Goal: Find specific page/section: Find specific page/section

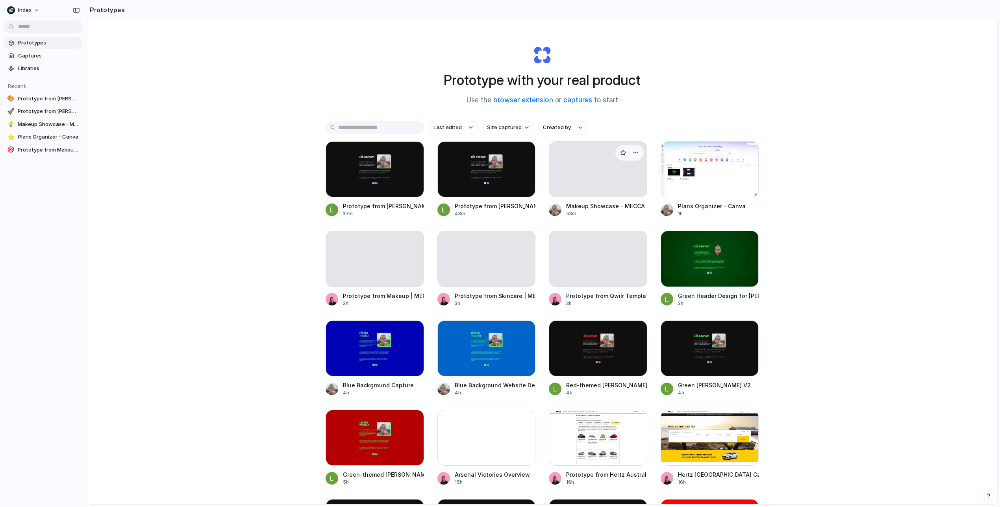
click at [594, 182] on div at bounding box center [598, 169] width 98 height 56
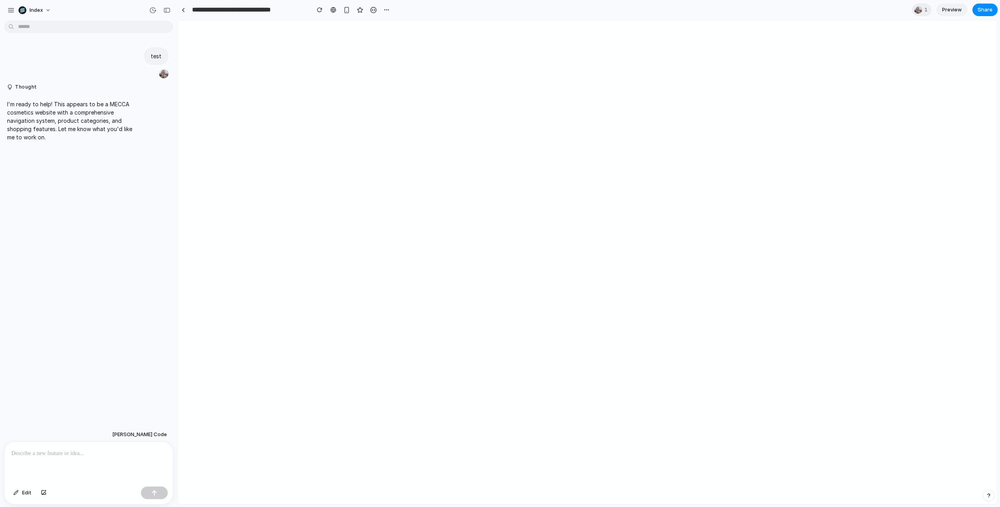
click at [91, 114] on p "I'm ready to help! This appears to be a MECCA cosmetics website with a comprehe…" at bounding box center [73, 120] width 132 height 41
click at [105, 113] on p "I'm ready to help! This appears to be a MECCA cosmetics website with a comprehe…" at bounding box center [73, 120] width 132 height 41
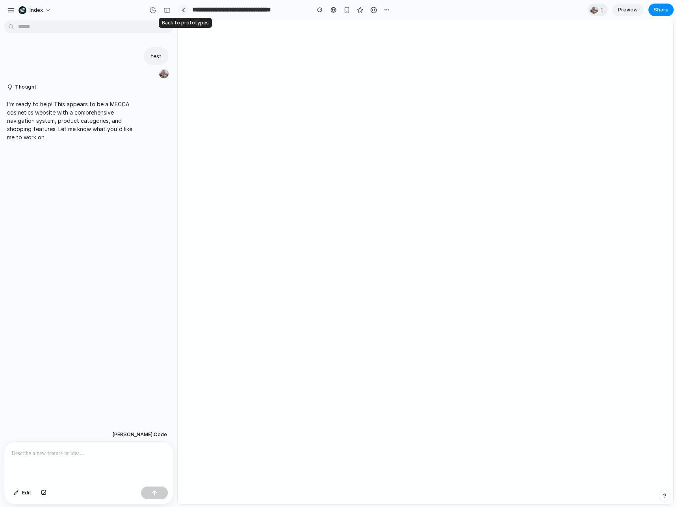
click at [185, 13] on link at bounding box center [183, 10] width 12 height 12
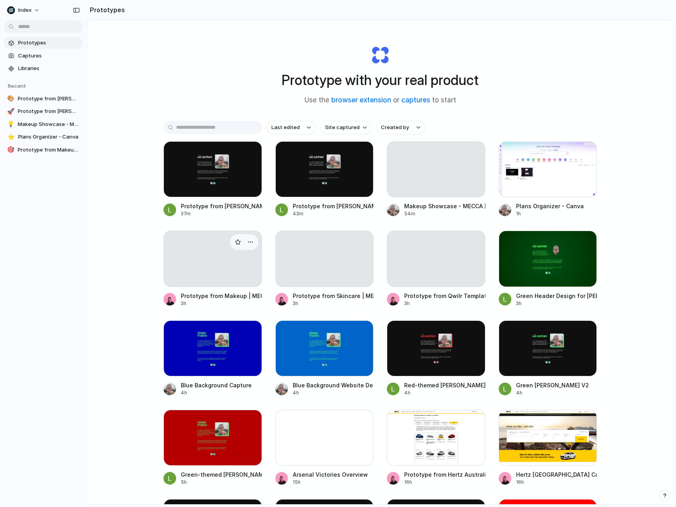
click at [218, 282] on div at bounding box center [212, 259] width 98 height 56
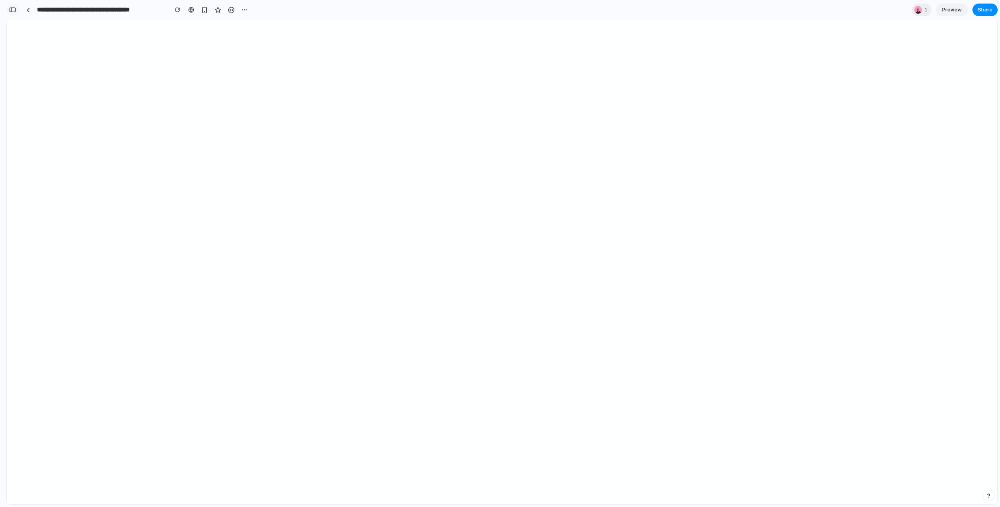
click at [15, 12] on div "button" at bounding box center [12, 10] width 7 height 6
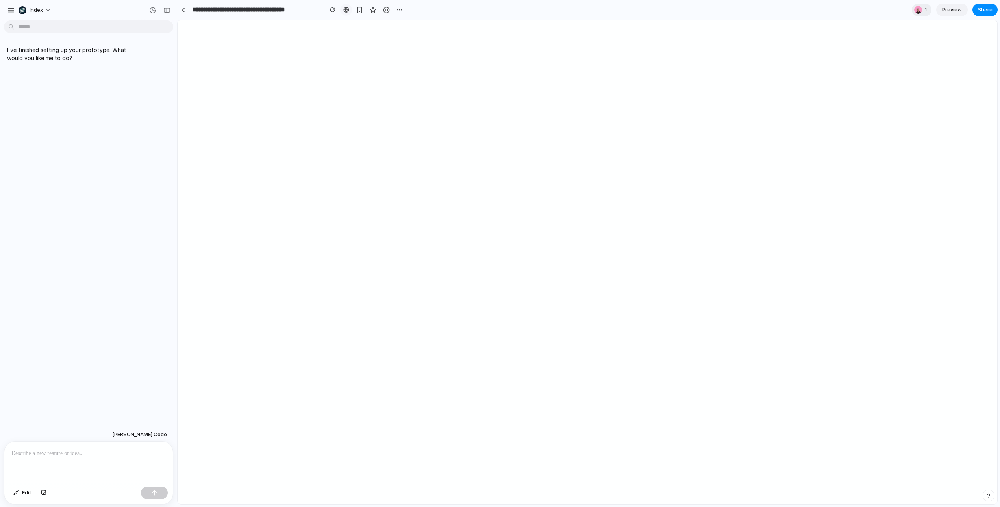
click at [346, 13] on link at bounding box center [346, 10] width 12 height 12
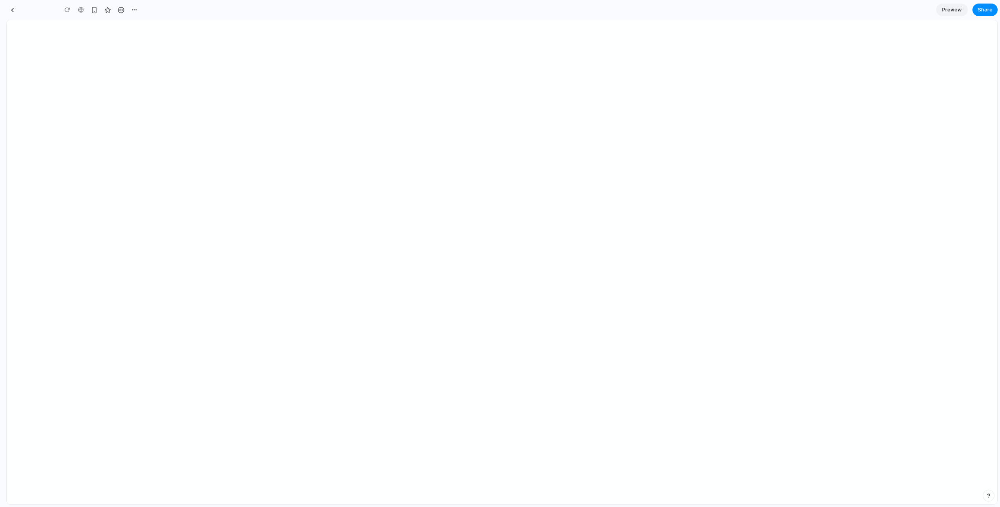
type input "**********"
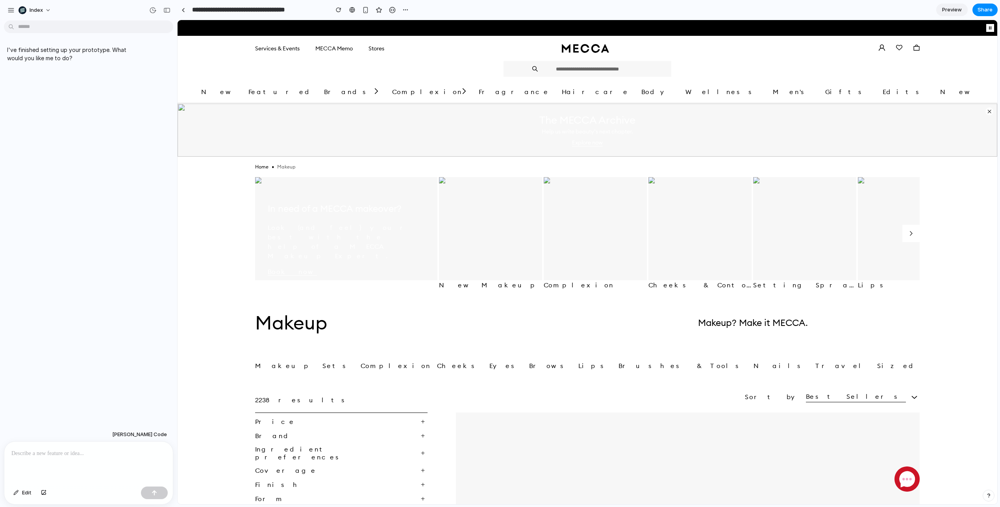
click at [509, 384] on div "Makeup Sets Complexion Cheeks Eyes Brows Lips Brushes & Tools Nails Travel Size…" at bounding box center [587, 372] width 665 height 33
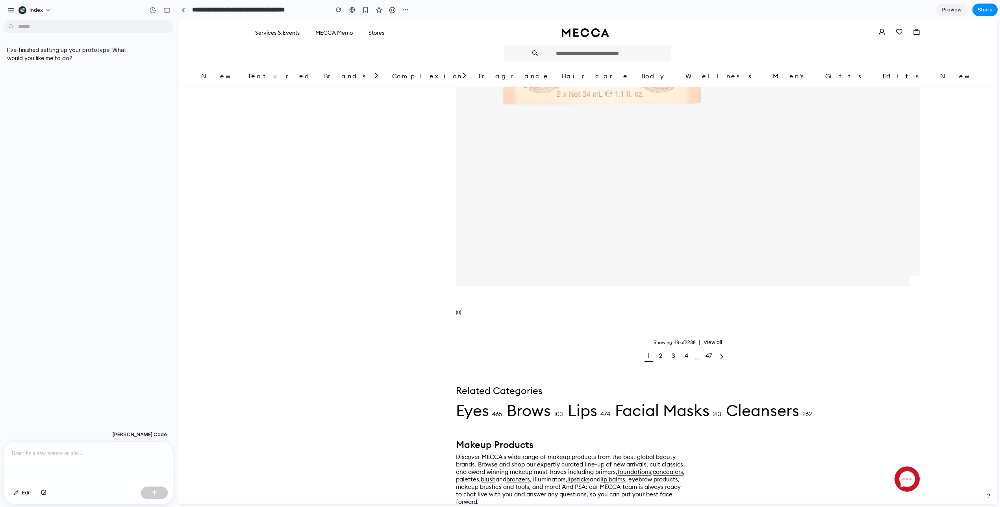
scroll to position [772, 0]
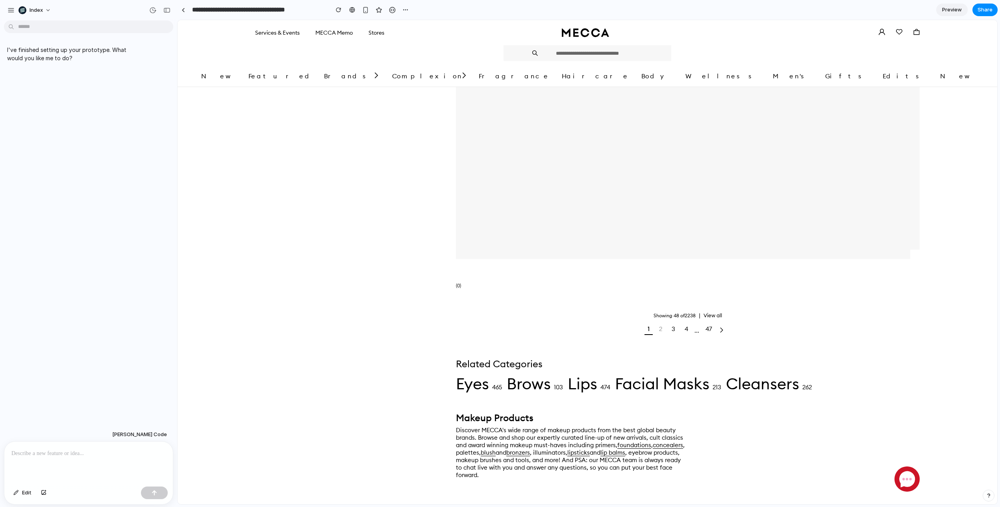
click at [656, 334] on link "2" at bounding box center [660, 329] width 9 height 11
click at [669, 334] on link "3" at bounding box center [674, 329] width 10 height 11
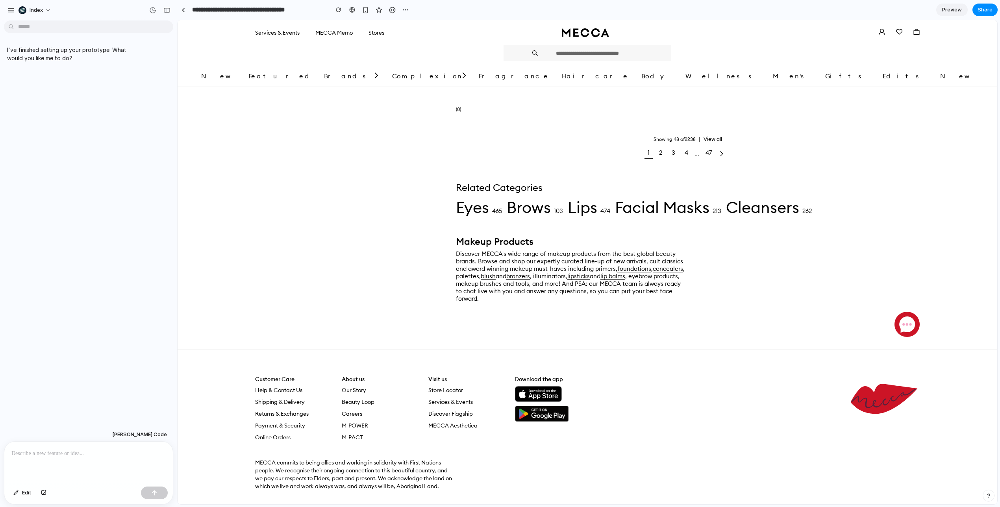
scroll to position [929, 0]
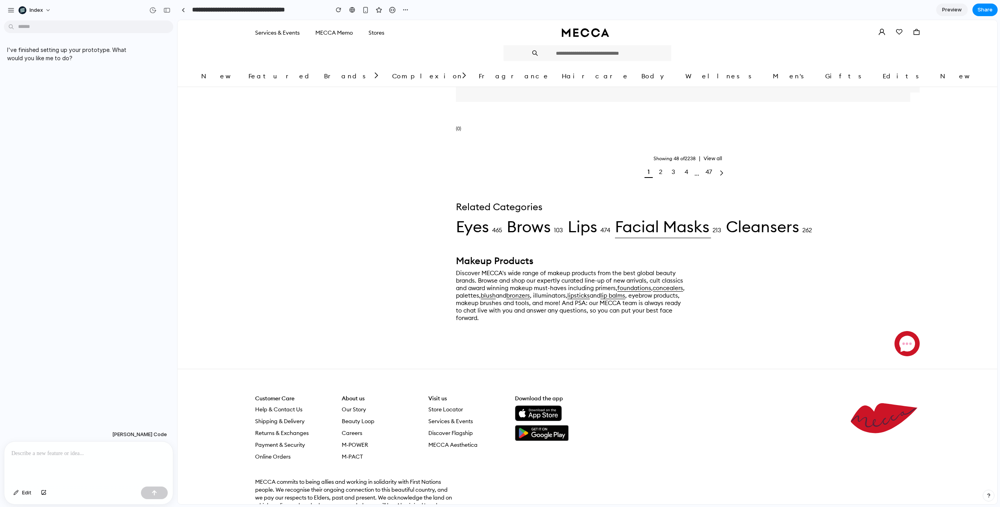
click at [615, 238] on link "Facial Masks" at bounding box center [663, 228] width 96 height 22
drag, startPoint x: 592, startPoint y: 273, endPoint x: 602, endPoint y: 286, distance: 15.4
click at [602, 254] on div "Related Categories Eyes 465 Brows 103 Lips 474 Facial Masks 213 Cleansers 262" at bounding box center [634, 220] width 356 height 70
click at [597, 283] on div at bounding box center [597, 283] width 0 height 0
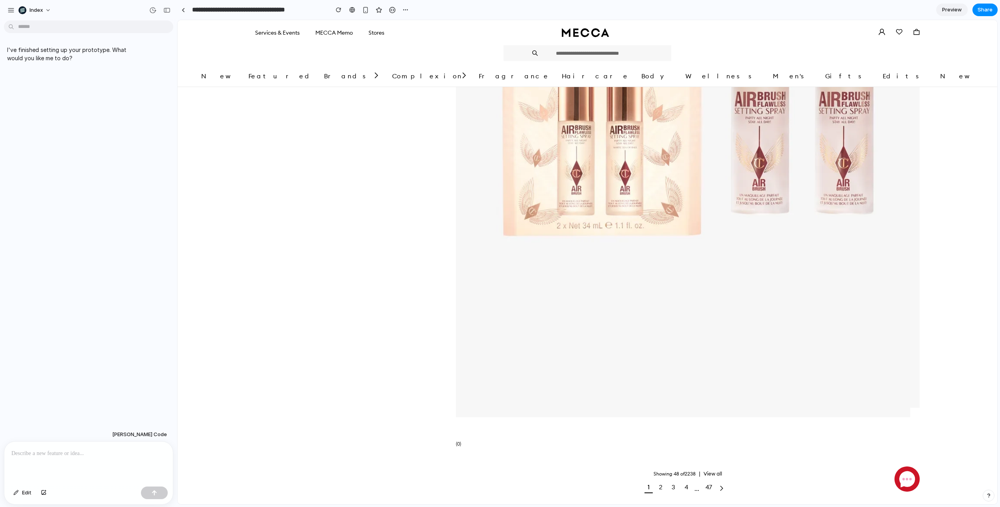
click at [555, 421] on link at bounding box center [688, 428] width 464 height 15
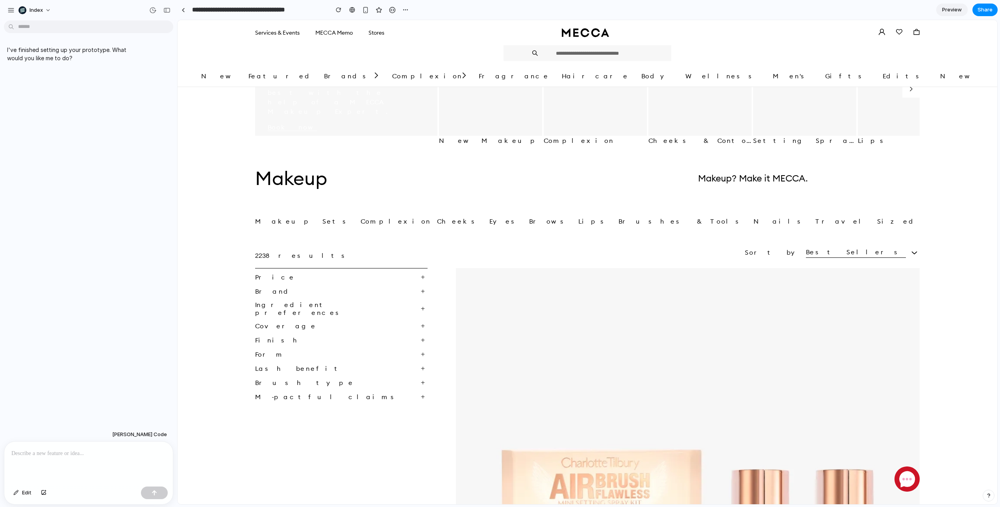
scroll to position [146, 0]
